Goal: Task Accomplishment & Management: Use online tool/utility

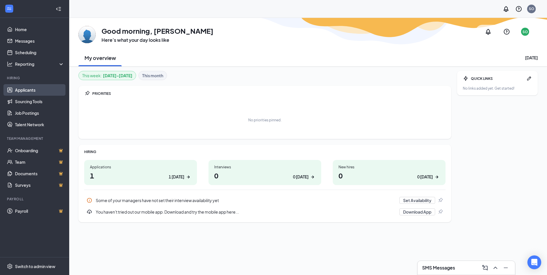
click at [42, 88] on link "Applicants" at bounding box center [39, 90] width 49 height 12
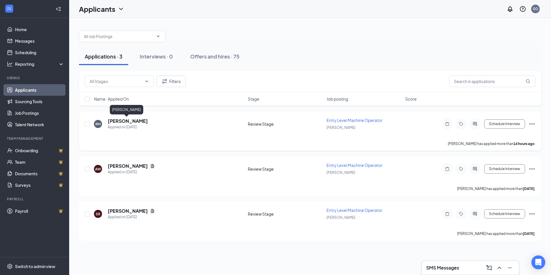
click at [126, 123] on h5 "[PERSON_NAME]" at bounding box center [128, 121] width 40 height 6
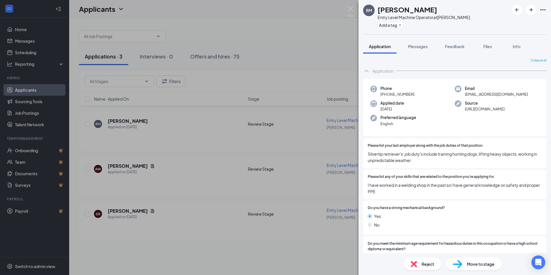
click at [201, 23] on div "RM [PERSON_NAME] Entry Level Machine Operator at Ronan Add a tag Application Me…" at bounding box center [275, 137] width 551 height 275
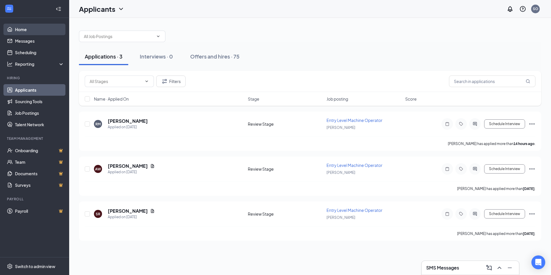
click at [29, 30] on link "Home" at bounding box center [39, 30] width 49 height 12
